Goal: Complete application form

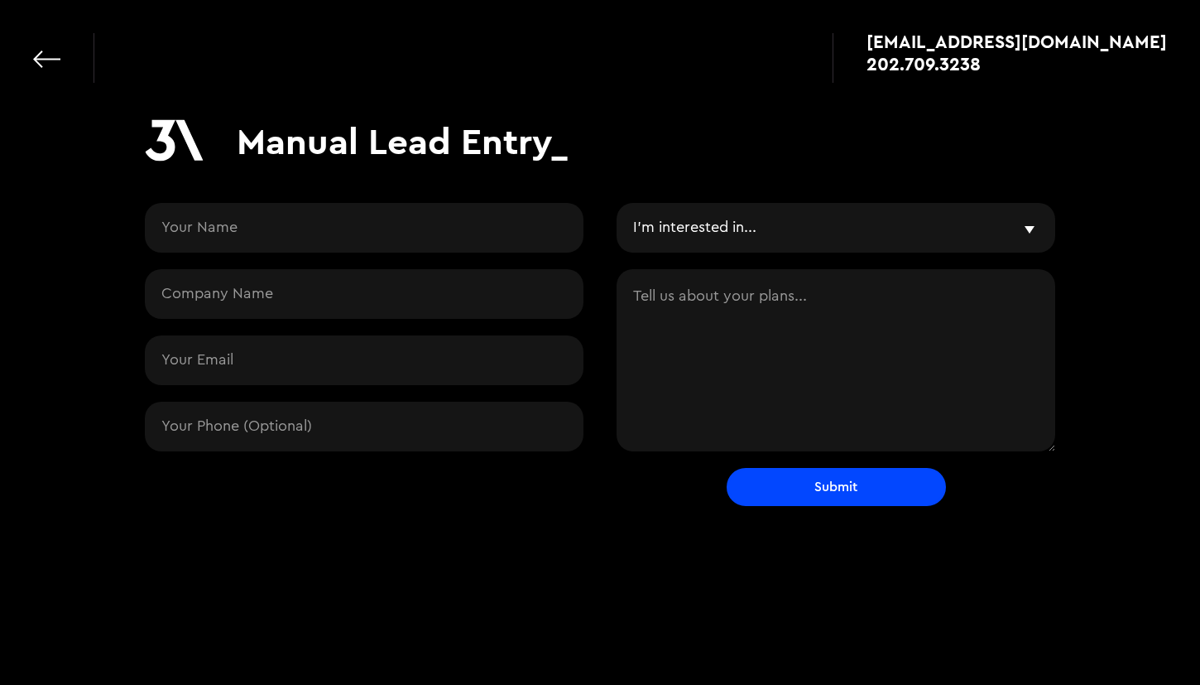
select select
click at [555, 219] on input "Contact Request" at bounding box center [364, 228] width 439 height 50
click at [443, 291] on input "Contact Request" at bounding box center [364, 294] width 439 height 50
type input "MinorChores"
click at [749, 320] on textarea "Contact Request" at bounding box center [836, 360] width 439 height 182
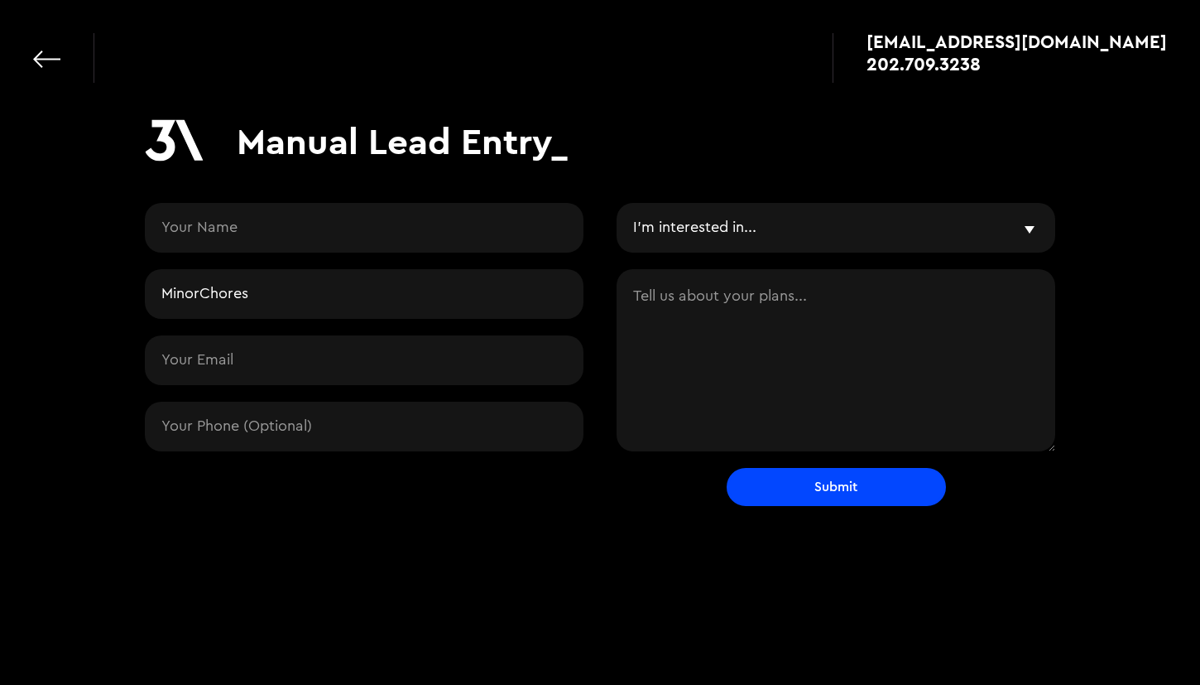
paste textarea "[URL][DOMAIN_NAME]"
type textarea "[URL][DOMAIN_NAME]"
paste textarea "[URL][DOMAIN_NAME]"
type textarea "[URL][DOMAIN_NAME]"
click at [353, 373] on input "Contact Request" at bounding box center [364, 360] width 439 height 50
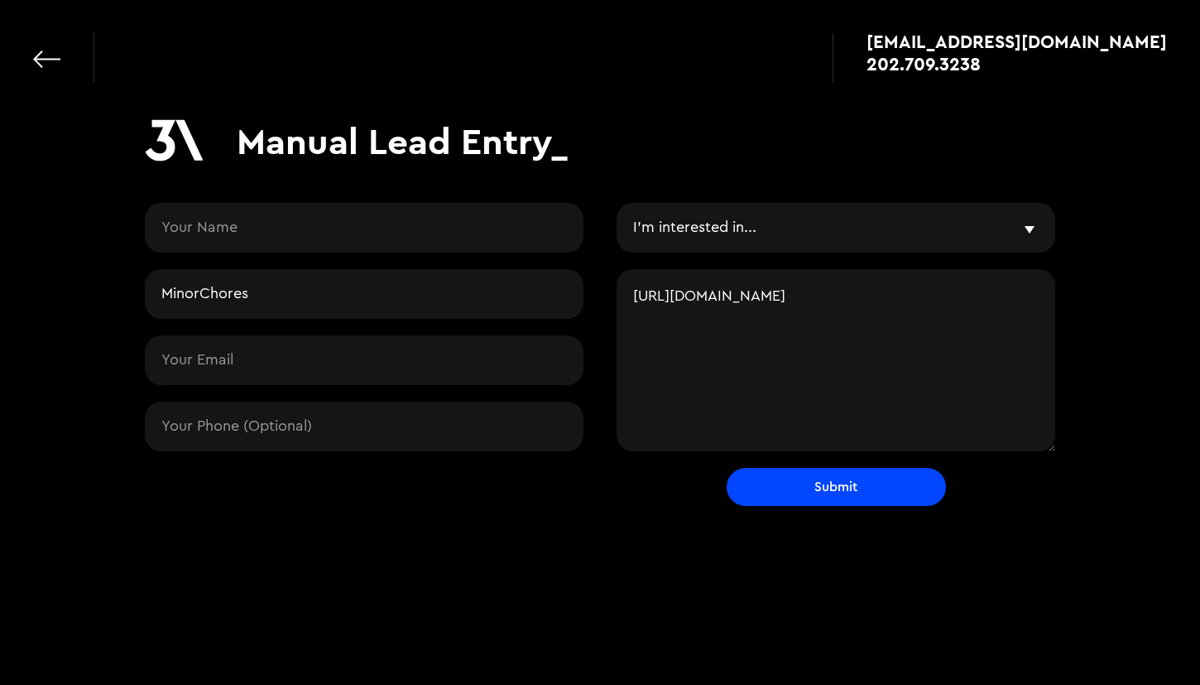
paste input "[EMAIL_ADDRESS][DOMAIN_NAME]"
type input "[EMAIL_ADDRESS][DOMAIN_NAME]"
click at [351, 223] on input "Contact Request" at bounding box center [364, 228] width 439 height 50
paste input "[PERSON_NAME]"
type input "[PERSON_NAME]"
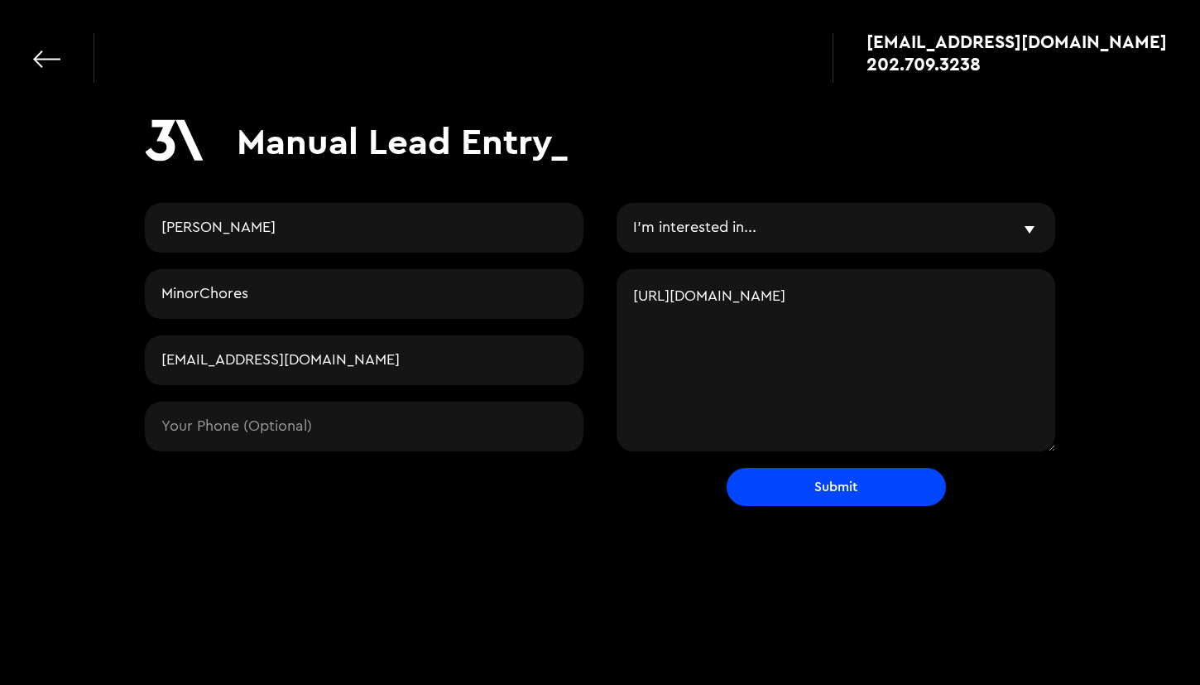
click at [310, 438] on input "Contact Request" at bounding box center [364, 426] width 439 height 50
